Goal: Task Accomplishment & Management: Use online tool/utility

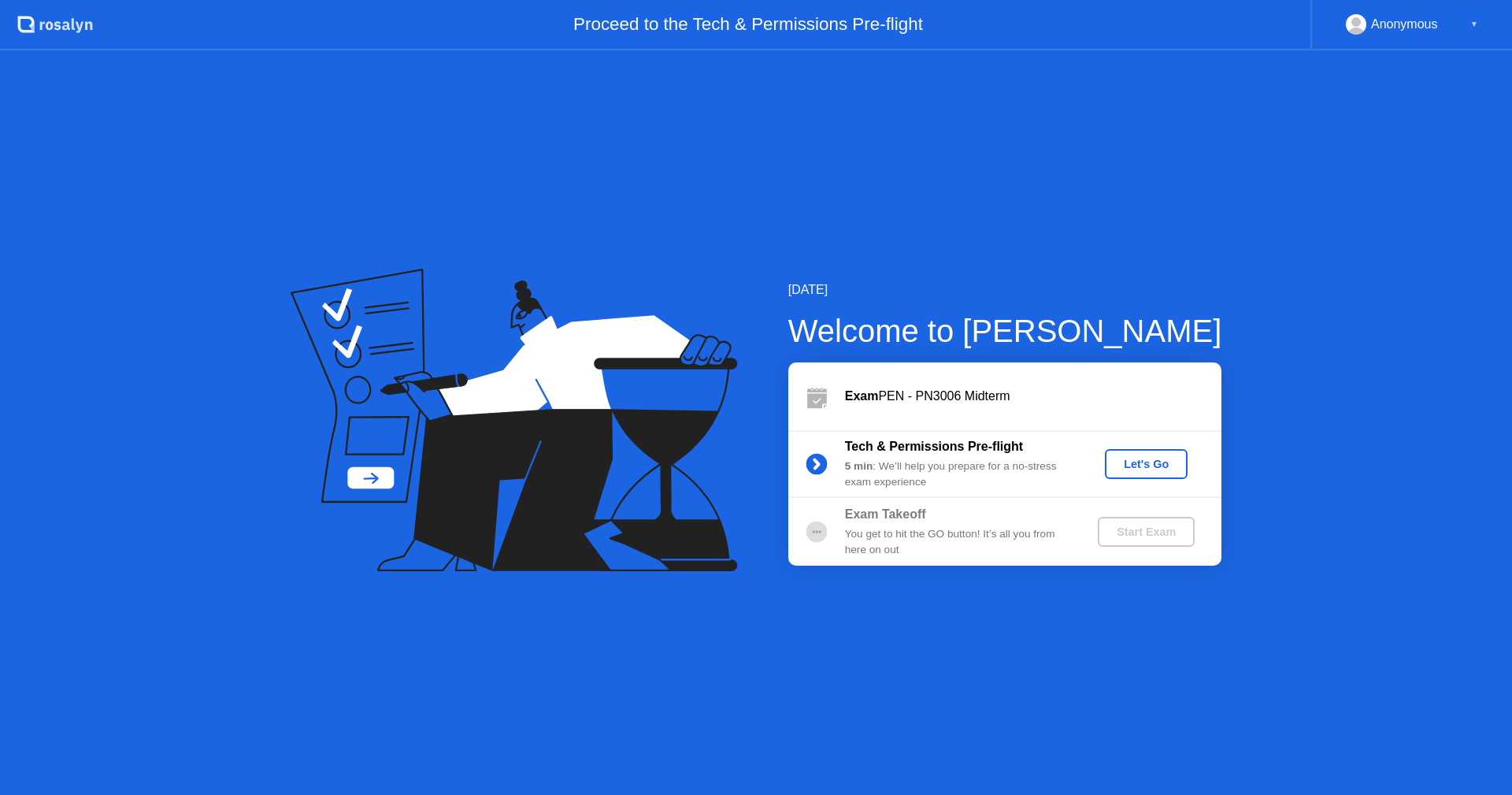
click at [1134, 464] on div "Let's Go" at bounding box center [1146, 464] width 70 height 13
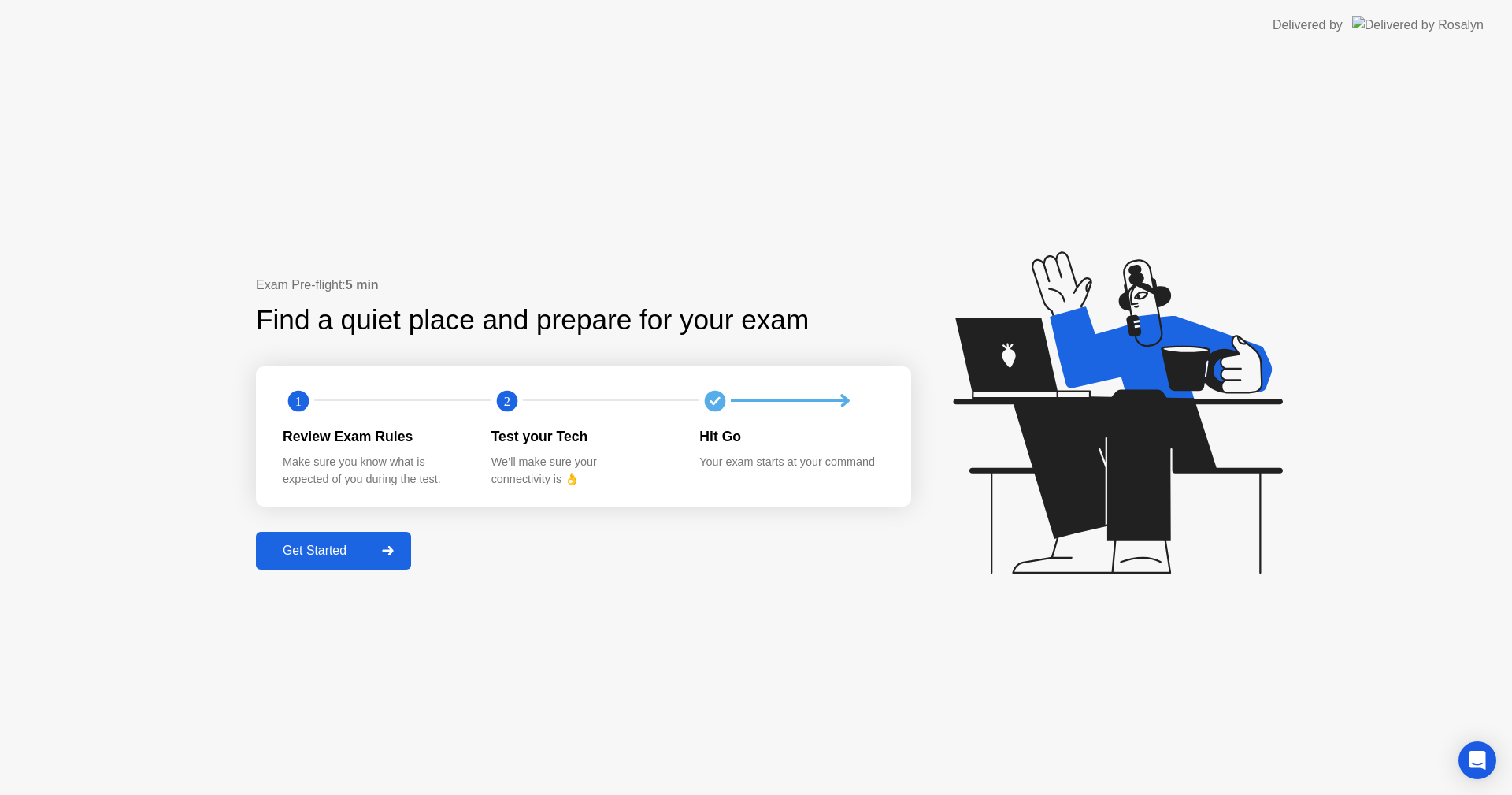
click at [383, 548] on div at bounding box center [387, 550] width 38 height 36
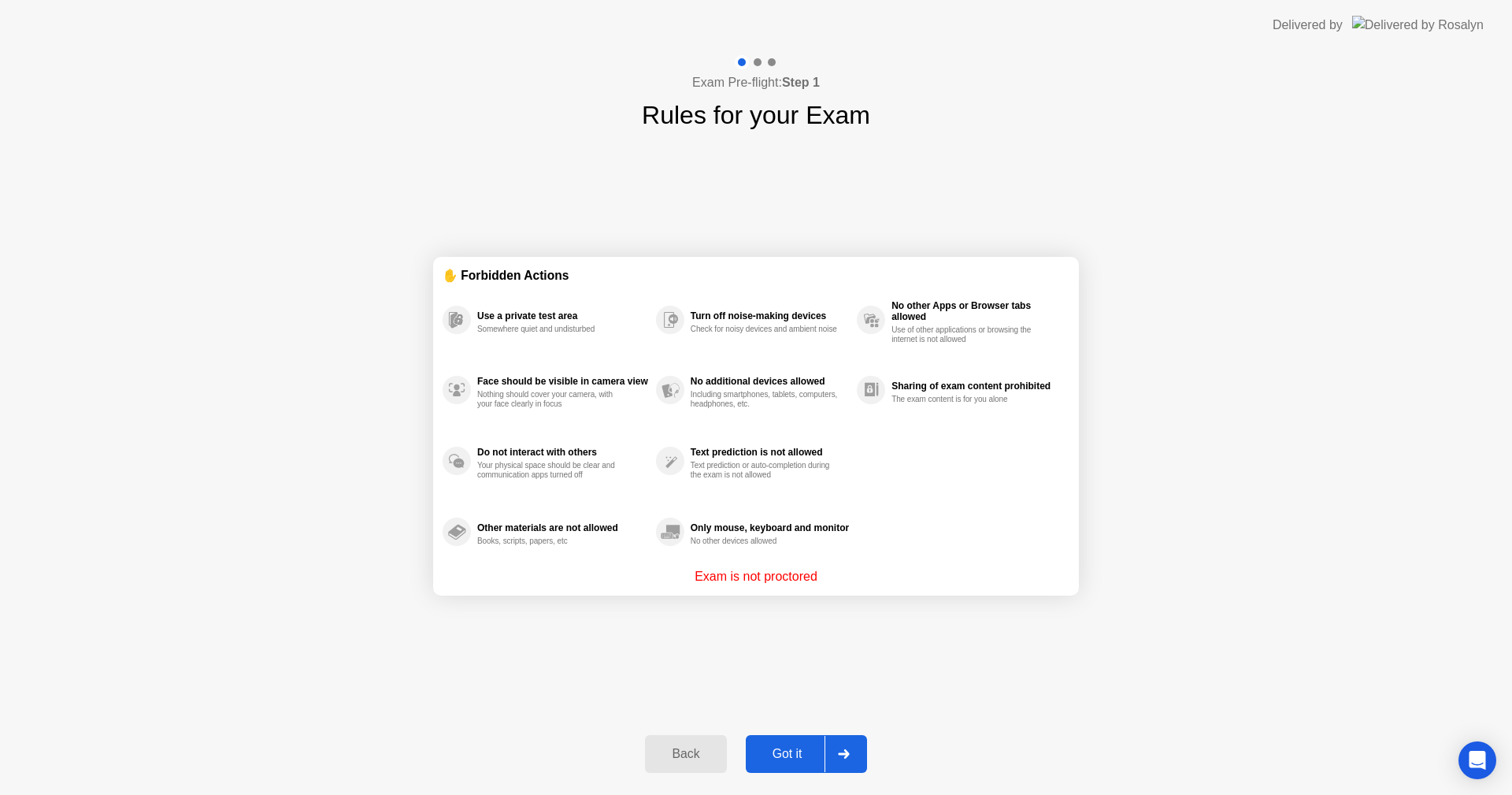
click at [770, 748] on div "Got it" at bounding box center [788, 753] width 74 height 14
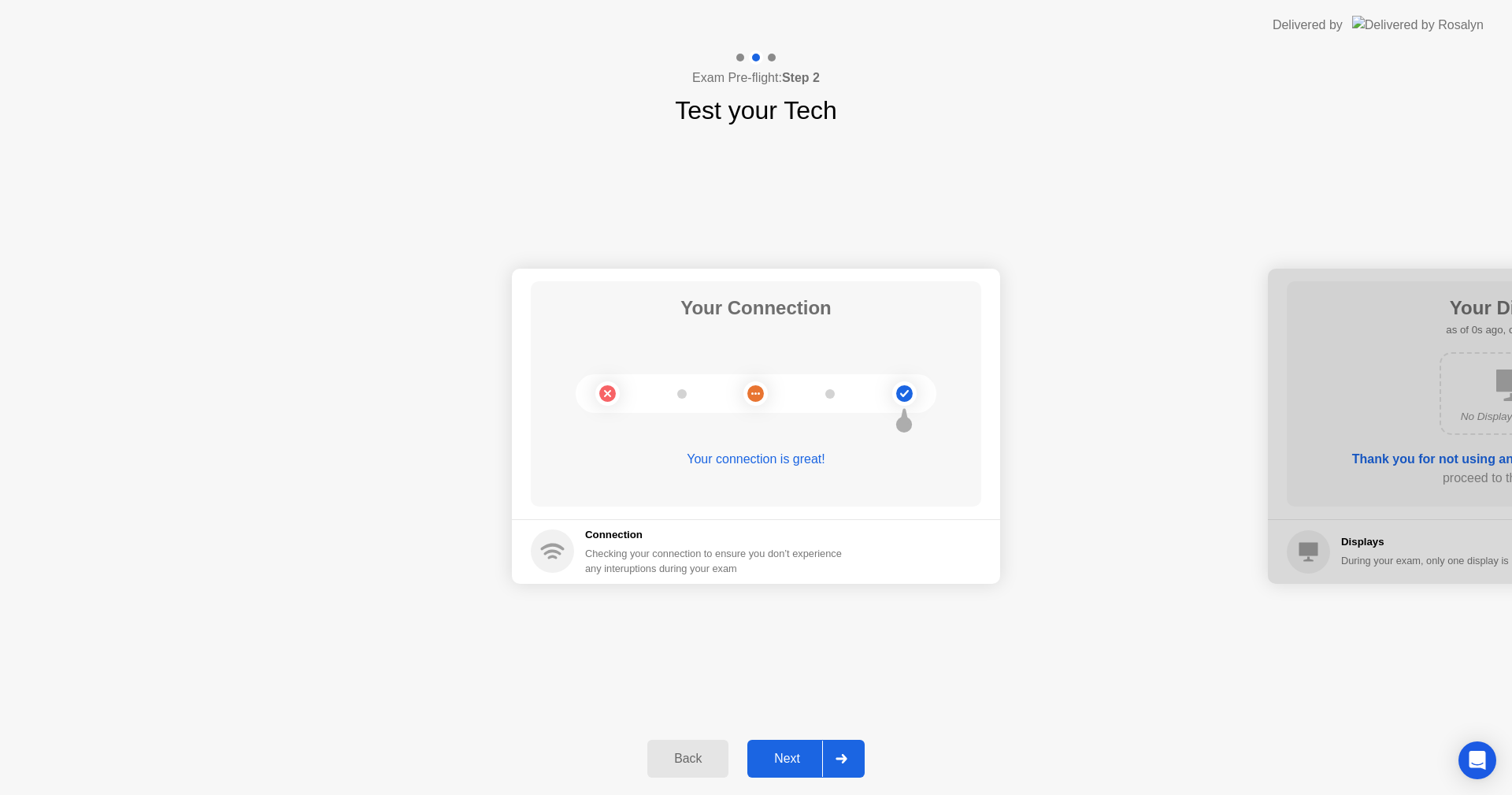
click at [783, 758] on div "Next" at bounding box center [787, 758] width 70 height 14
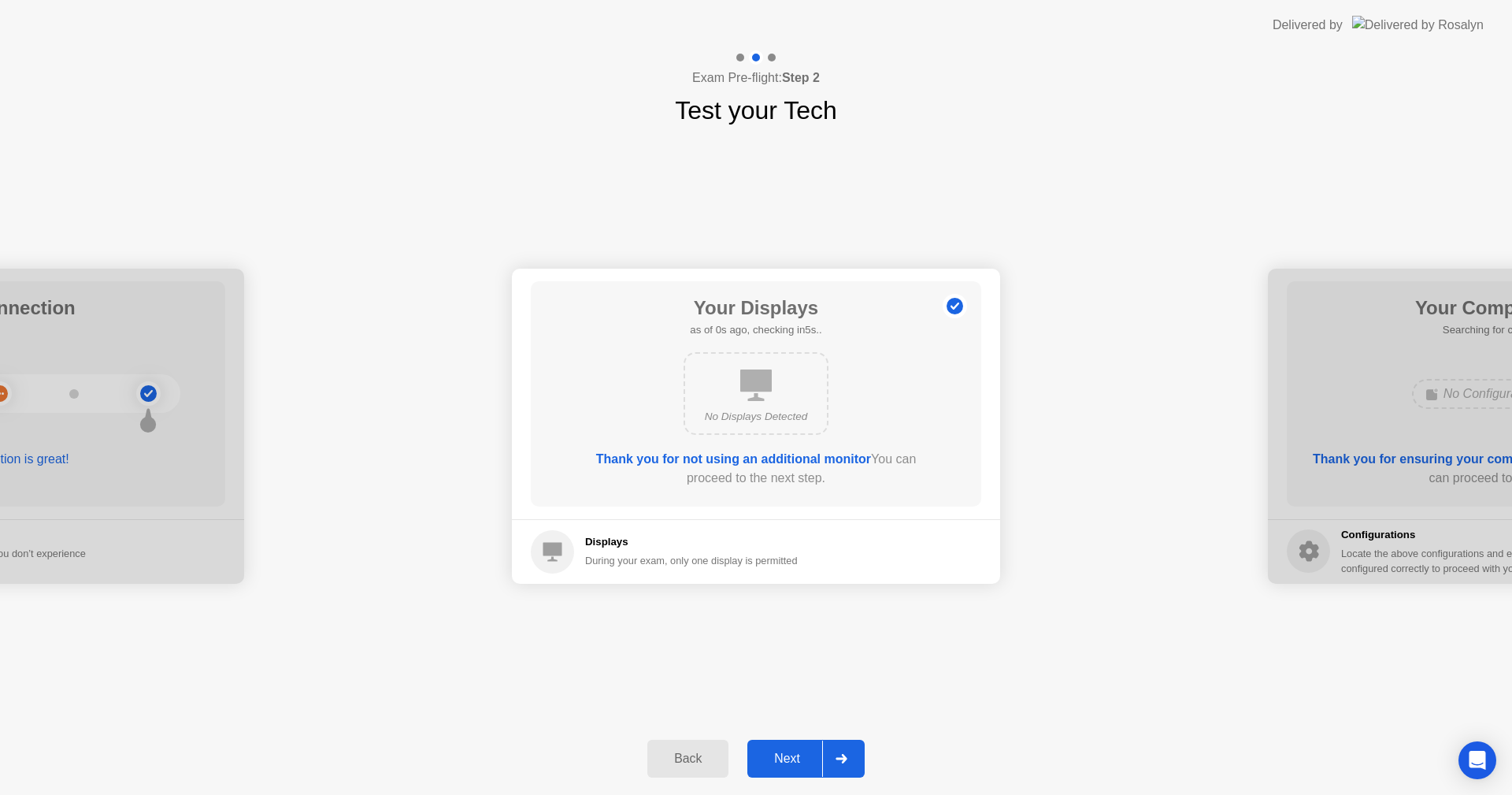
click at [783, 758] on div "Next" at bounding box center [787, 758] width 70 height 14
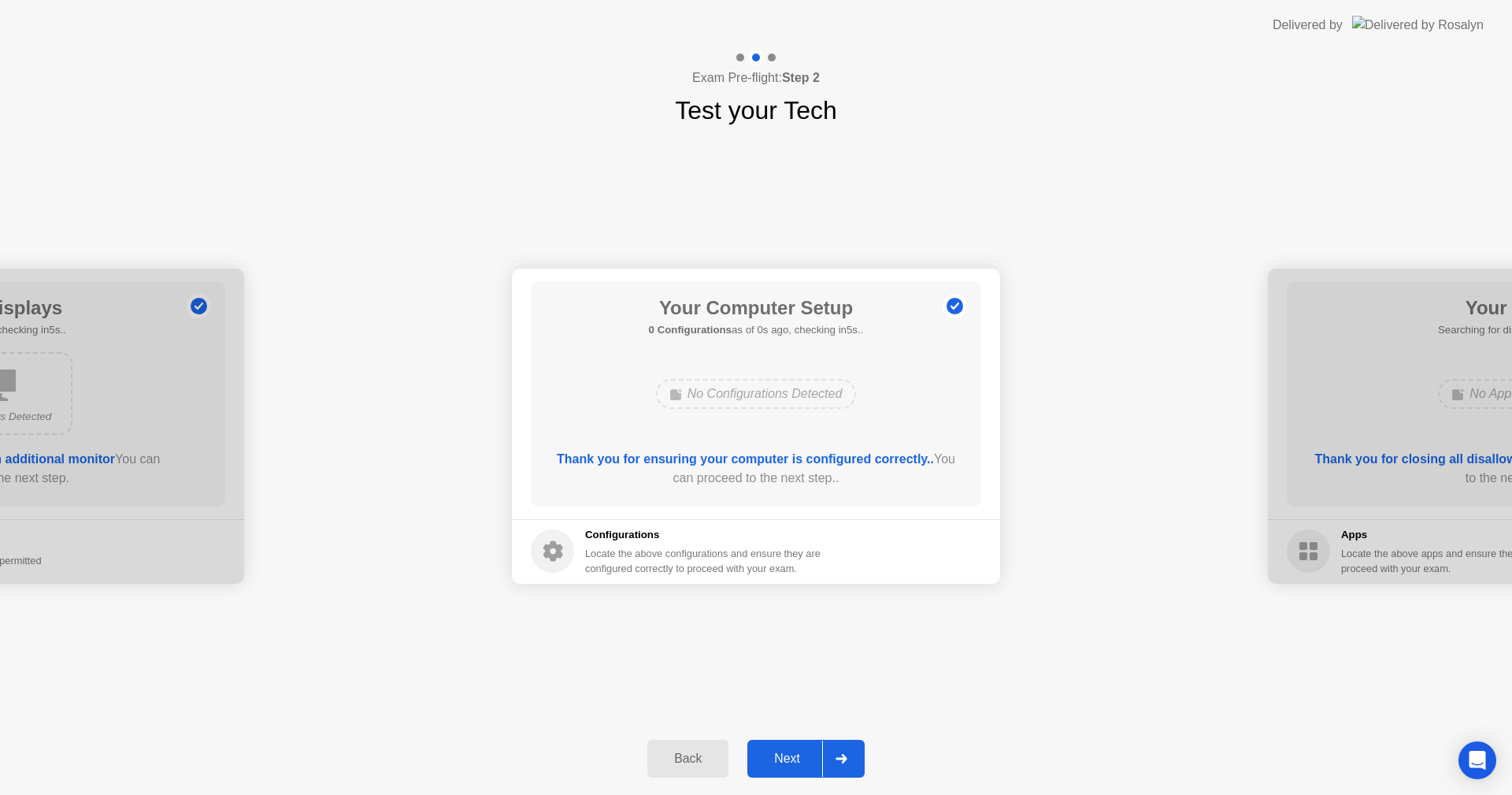
click at [783, 758] on div "Next" at bounding box center [787, 758] width 70 height 14
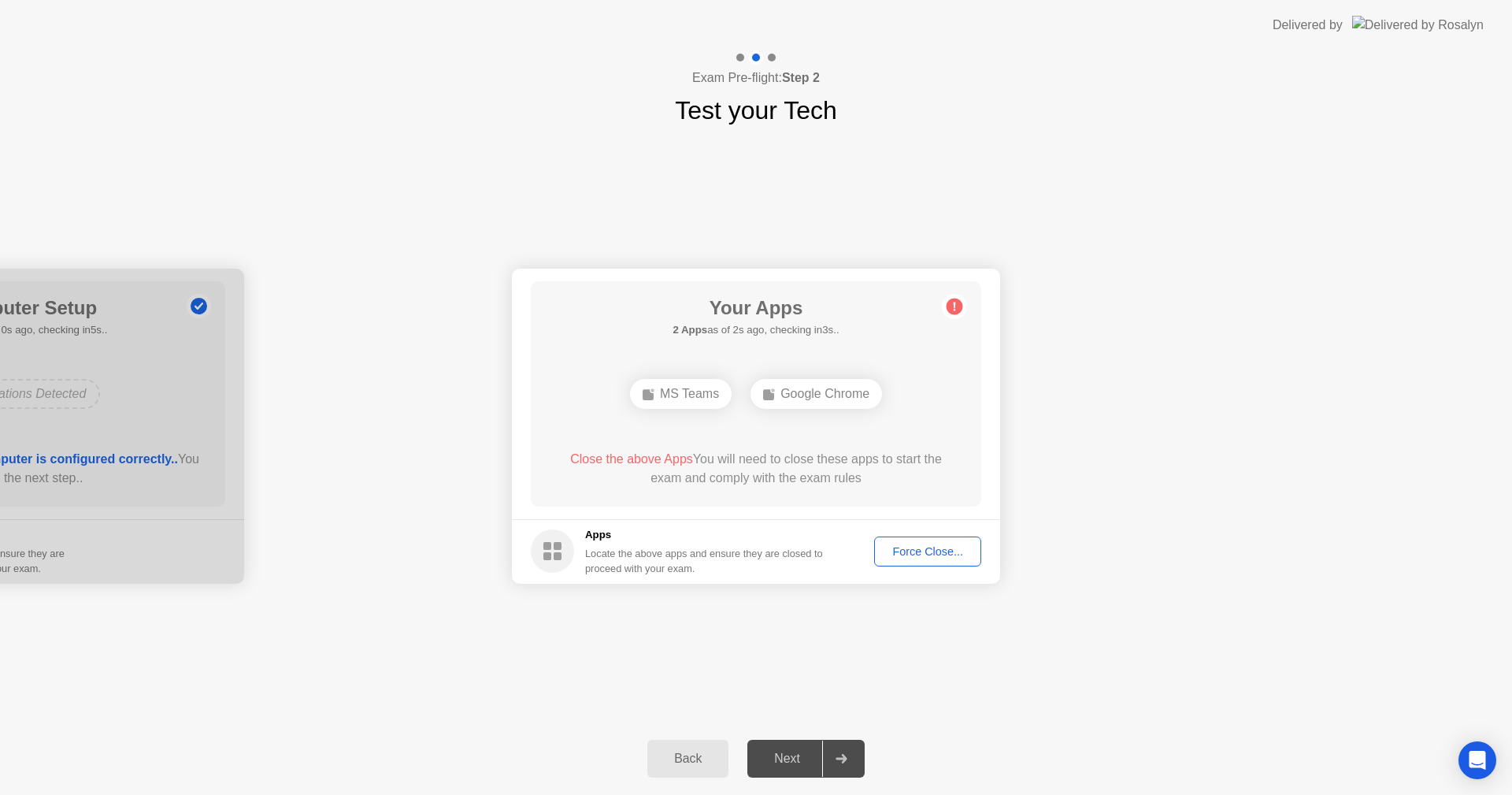
click at [914, 549] on div "Force Close..." at bounding box center [927, 551] width 96 height 13
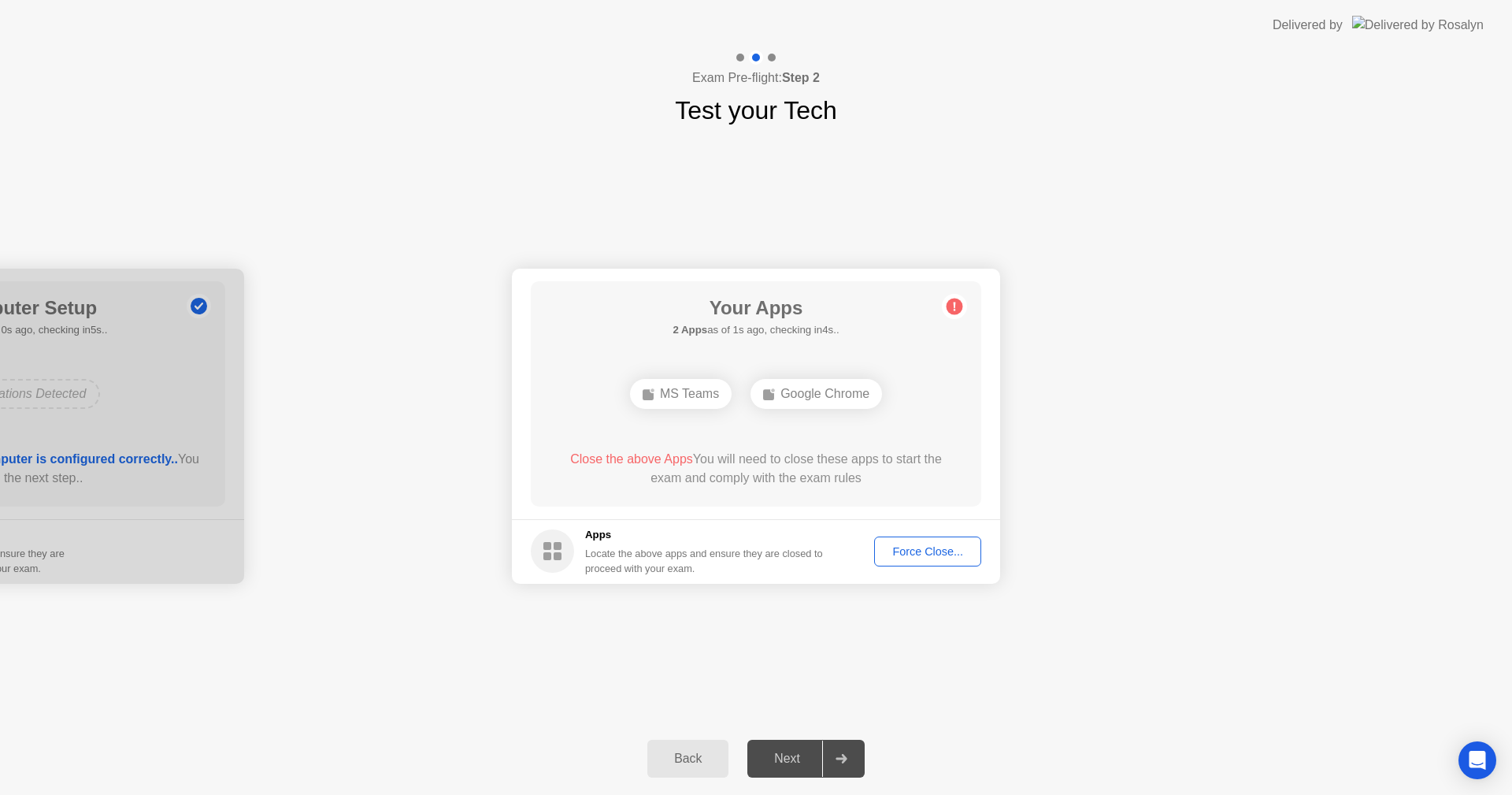
click at [914, 556] on div "Force Close..." at bounding box center [927, 551] width 96 height 13
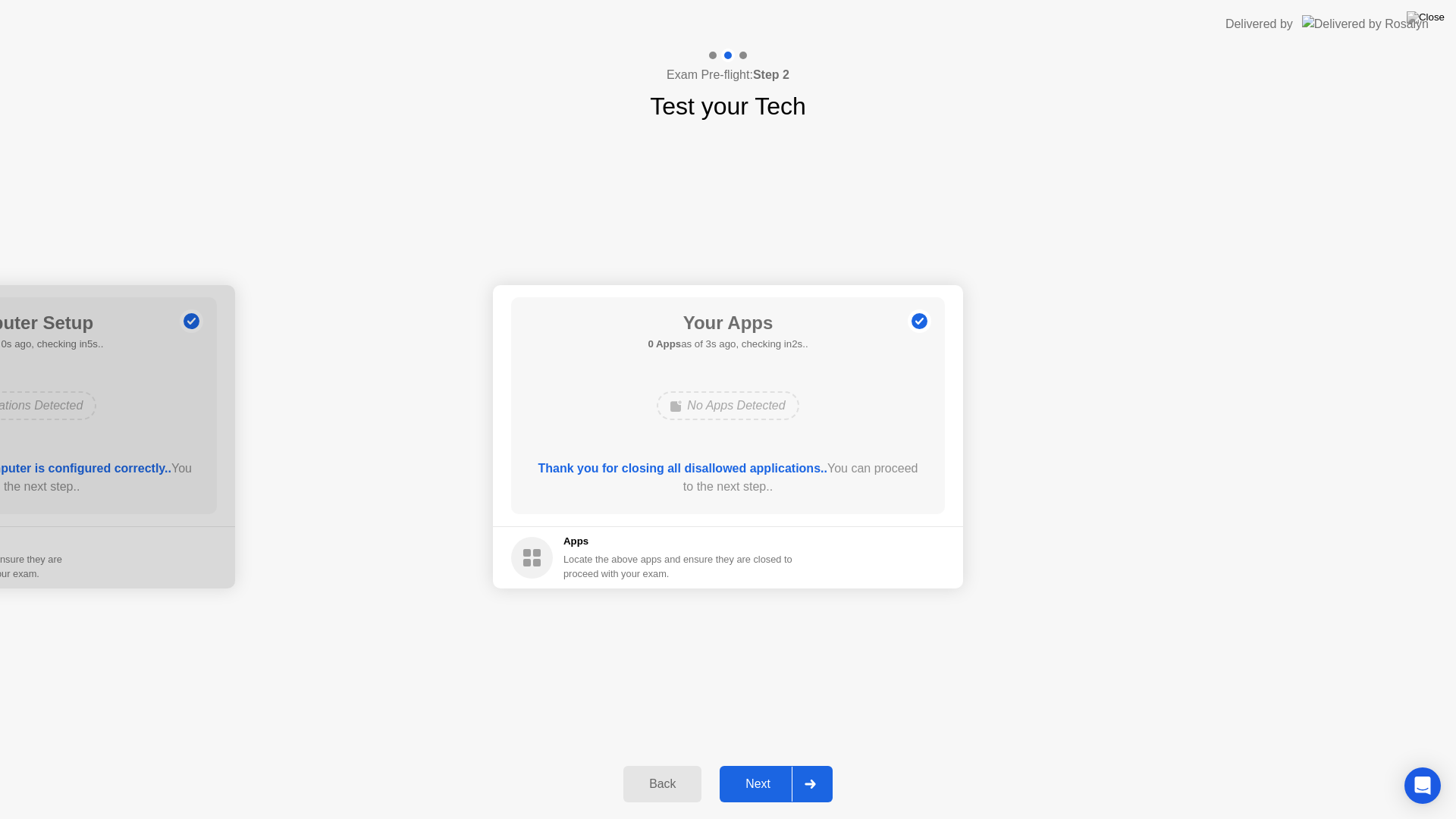
click at [758, 764] on div "Next" at bounding box center [758, 783] width 67 height 13
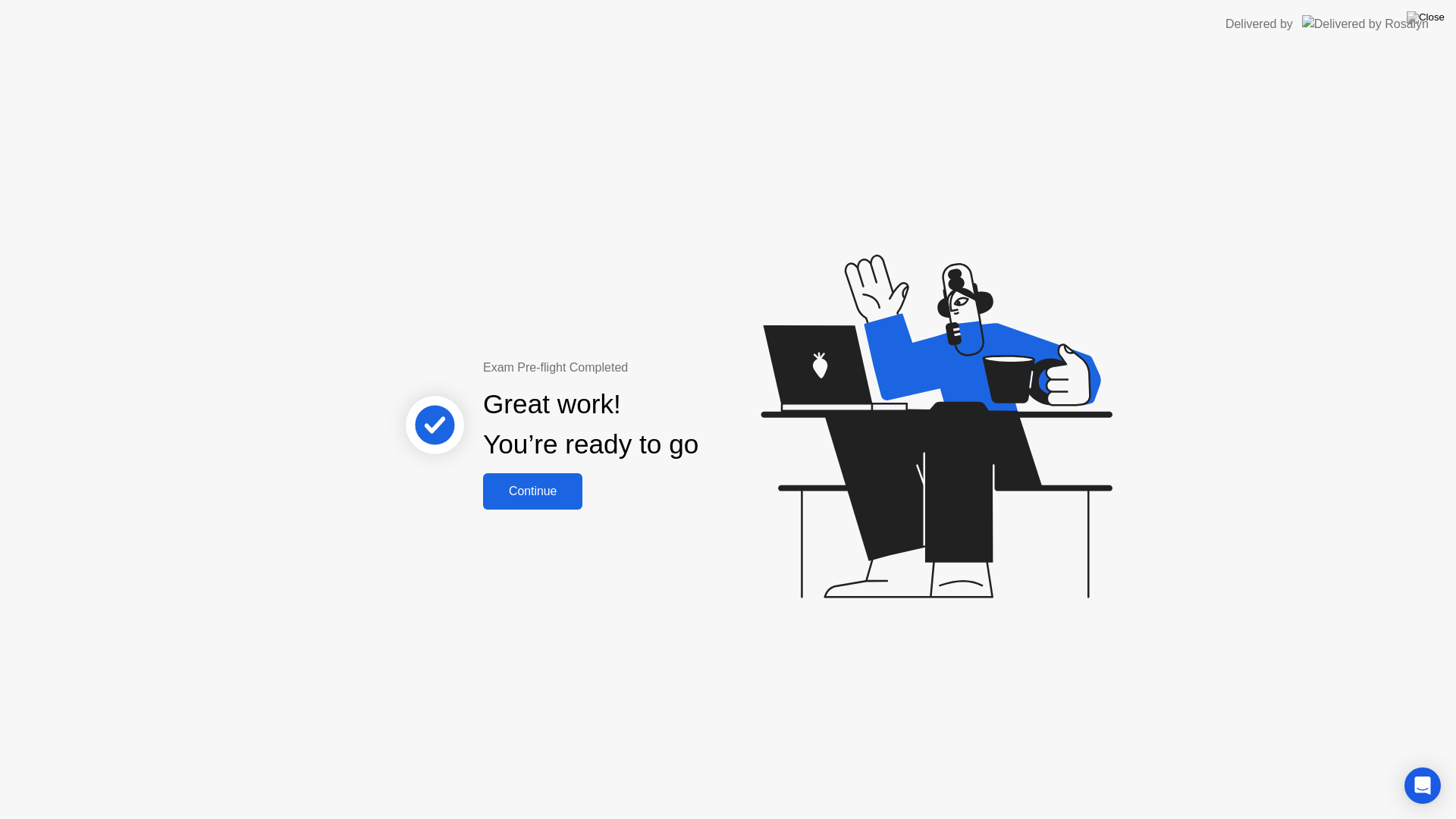
click at [550, 490] on div "Continue" at bounding box center [533, 491] width 90 height 13
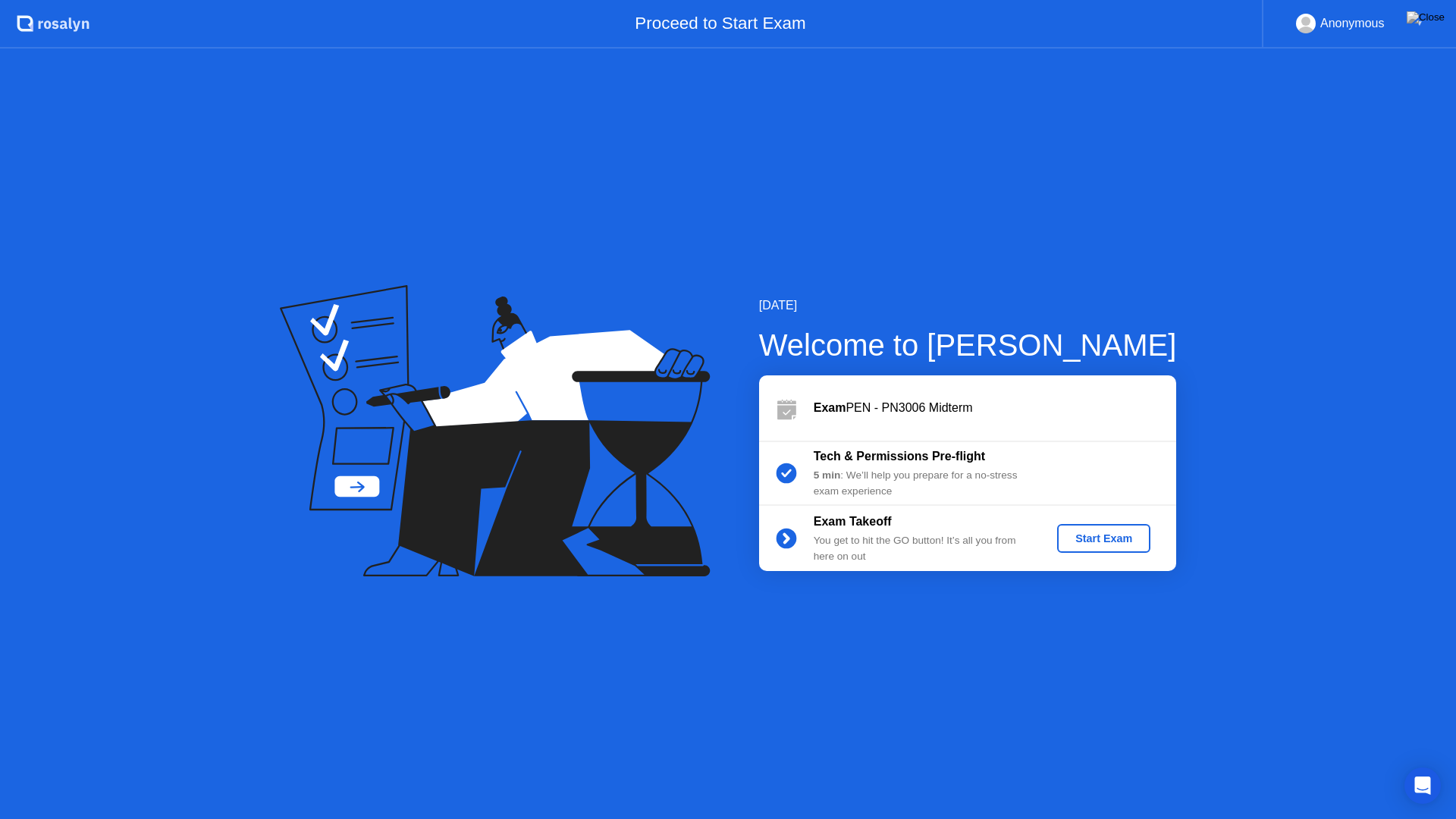
click at [1093, 536] on div "Start Exam" at bounding box center [1104, 539] width 81 height 13
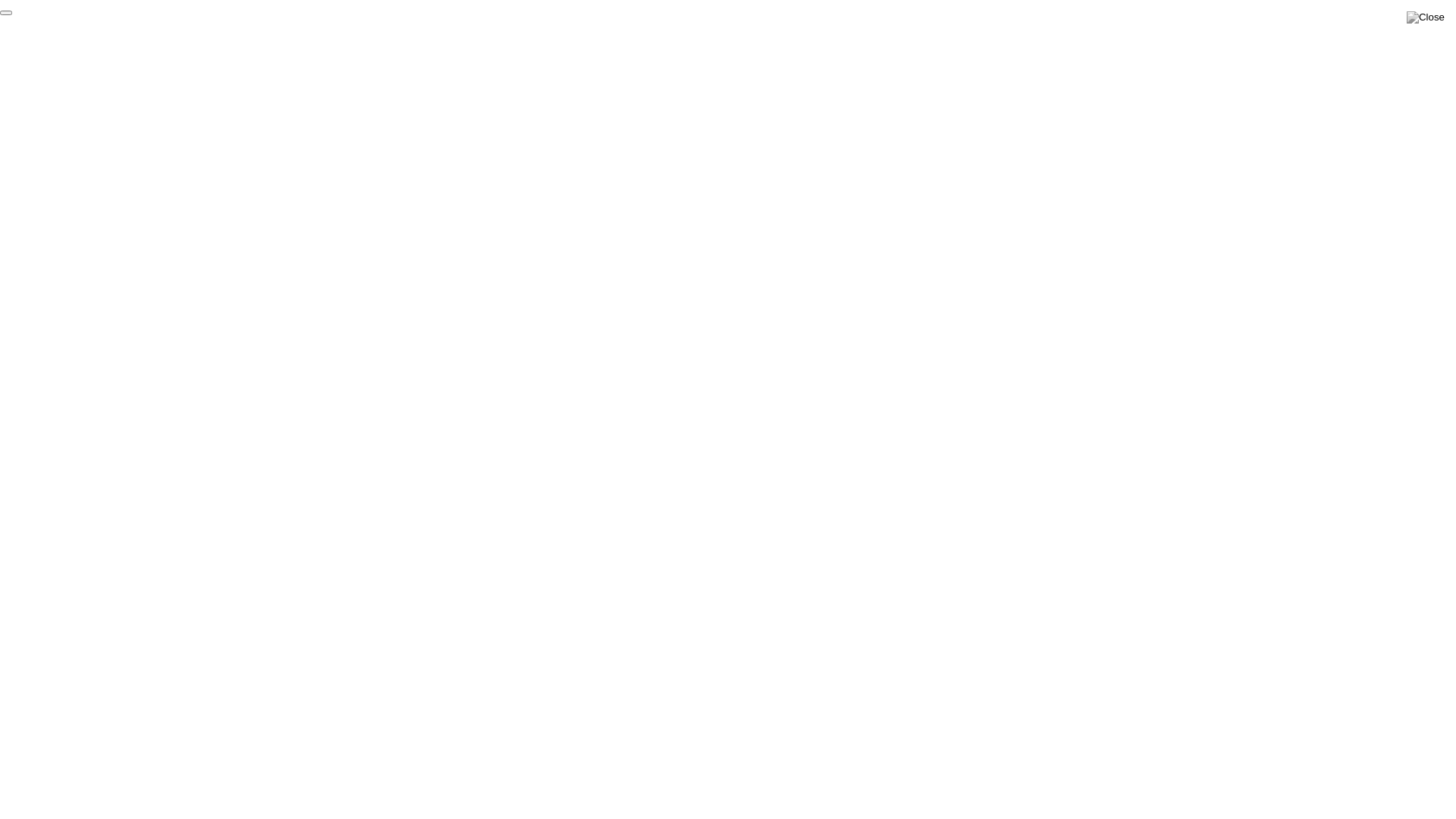
click div "End Proctoring Session"
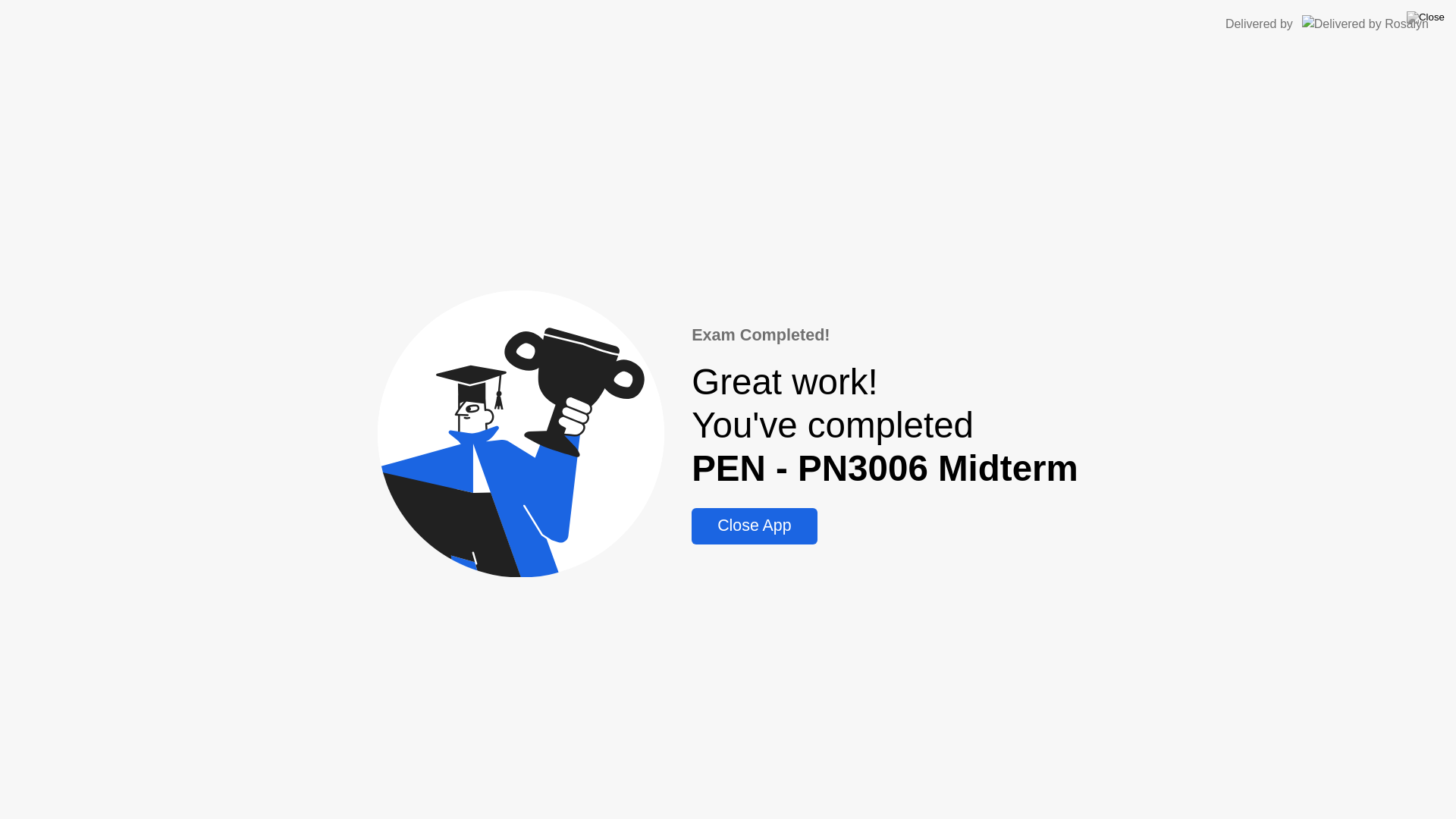
click at [754, 534] on div "Close App" at bounding box center [755, 525] width 116 height 19
